Goal: Communication & Community: Answer question/provide support

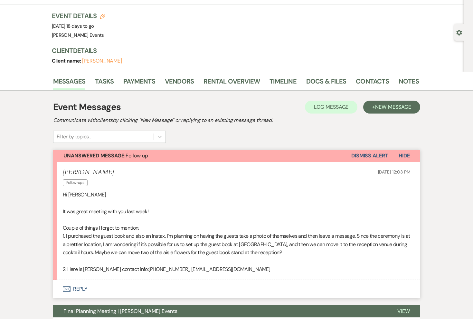
scroll to position [46, 0]
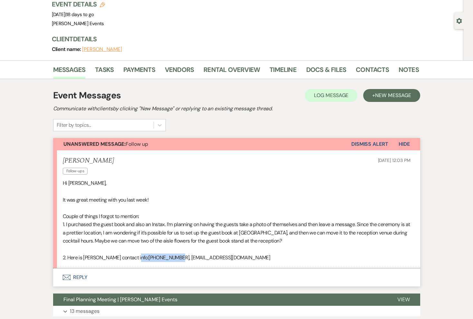
drag, startPoint x: 132, startPoint y: 258, endPoint x: 168, endPoint y: 258, distance: 35.8
click at [168, 258] on p "2. Here is Martin’s contact info:+1 (630) 528-7493, mamesquita22@gmail.com" at bounding box center [237, 257] width 348 height 8
copy p "1 (630) 528-749"
drag, startPoint x: 171, startPoint y: 256, endPoint x: 238, endPoint y: 258, distance: 67.0
click at [238, 258] on p "2. Here is Martin’s contact info:+1 (630) 528-7493, mamesquita22@gmail.com" at bounding box center [237, 257] width 348 height 8
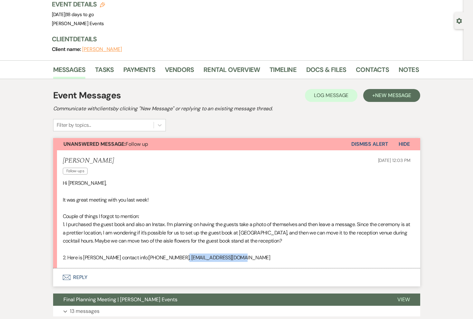
copy p "mamesquita22@gmail.com"
click at [196, 219] on p "Couple of things I forgot to mention:" at bounding box center [237, 216] width 348 height 8
click at [73, 274] on button "Envelope Reply" at bounding box center [236, 277] width 367 height 18
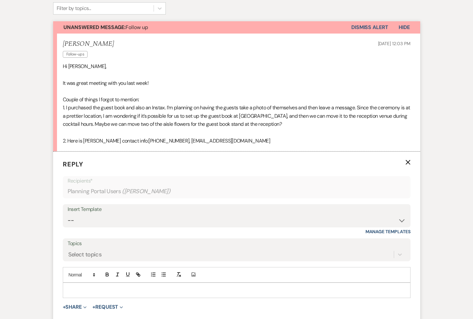
scroll to position [265, 0]
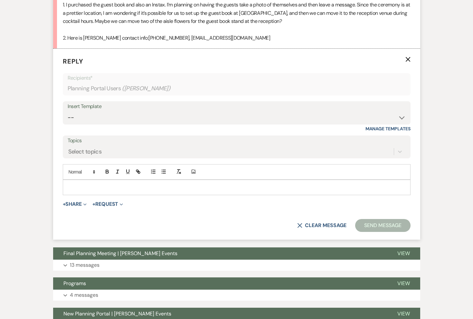
click at [116, 190] on p at bounding box center [237, 187] width 338 height 7
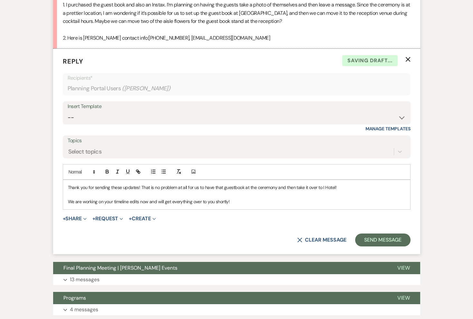
click at [257, 200] on p "We are working on your timeline edits now and will get everything over to you s…" at bounding box center [237, 201] width 338 height 7
click at [380, 238] on button "Send Message" at bounding box center [382, 239] width 55 height 13
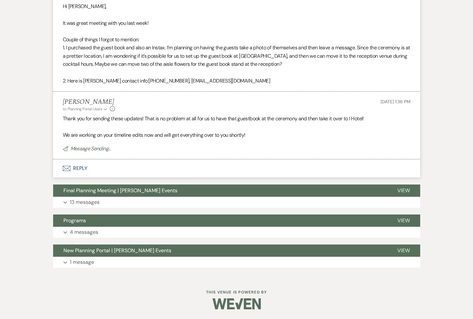
scroll to position [209, 0]
